Goal: Task Accomplishment & Management: Complete application form

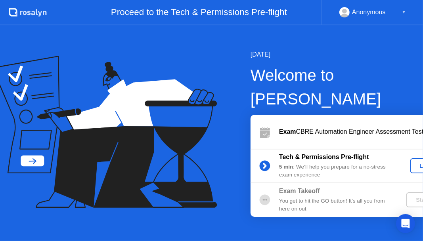
click at [413, 163] on div "Let's Go" at bounding box center [430, 166] width 35 height 6
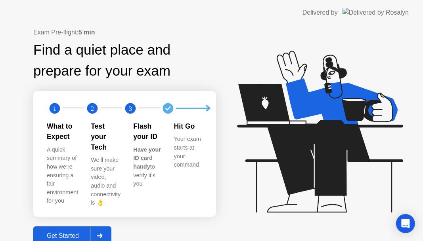
click at [108, 229] on div at bounding box center [99, 236] width 19 height 18
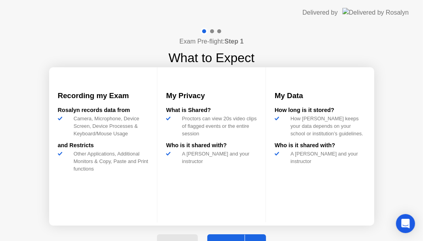
click at [238, 235] on button "Next" at bounding box center [236, 243] width 59 height 19
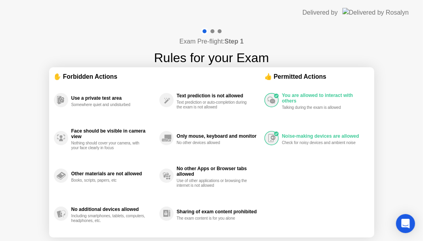
click at [275, 98] on circle at bounding box center [276, 96] width 5 height 5
click at [276, 130] on div "Noise-making devices are allowed Check for noisy devices and ambient noise" at bounding box center [316, 138] width 105 height 38
click at [211, 30] on div at bounding box center [212, 31] width 4 height 4
click at [175, 206] on div "Sharing of exam content prohibited The exam content is for you alone" at bounding box center [211, 214] width 105 height 38
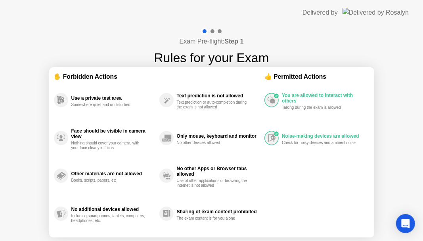
click at [175, 206] on div "Sharing of exam content prohibited The exam content is for you alone" at bounding box center [211, 214] width 105 height 38
click at [67, 99] on circle at bounding box center [61, 100] width 14 height 14
click at [404, 227] on icon "Open Intercom Messenger" at bounding box center [405, 224] width 10 height 10
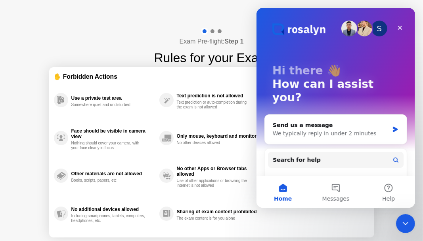
click at [404, 227] on icon "Close Intercom Messenger" at bounding box center [405, 224] width 10 height 10
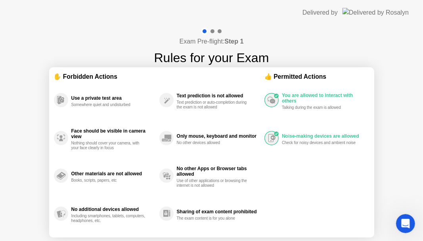
click at [404, 227] on icon "Open Intercom Messenger" at bounding box center [404, 223] width 13 height 13
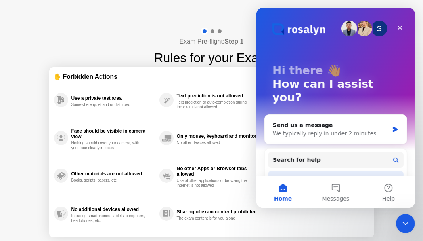
click at [387, 171] on div "Rosalyn - Camera Access (Windows)" at bounding box center [334, 178] width 135 height 15
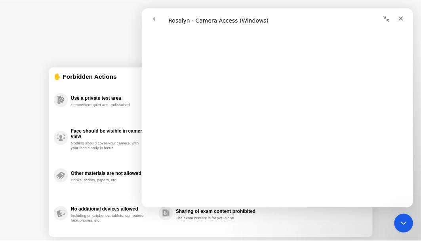
scroll to position [590, 0]
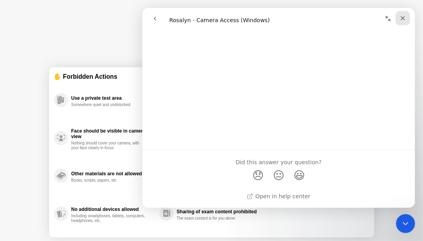
click at [400, 18] on icon "Close" at bounding box center [402, 18] width 6 height 6
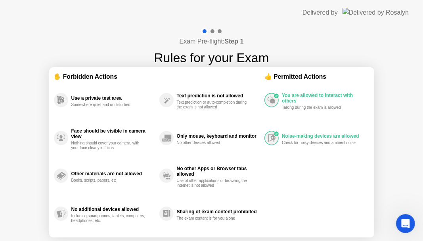
click at [223, 36] on div "Exam Pre-flight: Step 1 Rules for your Exam" at bounding box center [211, 48] width 115 height 40
drag, startPoint x: 224, startPoint y: 36, endPoint x: 239, endPoint y: 43, distance: 16.1
click at [231, 40] on div "Exam Pre-flight: Step 1 Rules for your Exam" at bounding box center [211, 48] width 115 height 40
